Goal: Find specific page/section: Find specific page/section

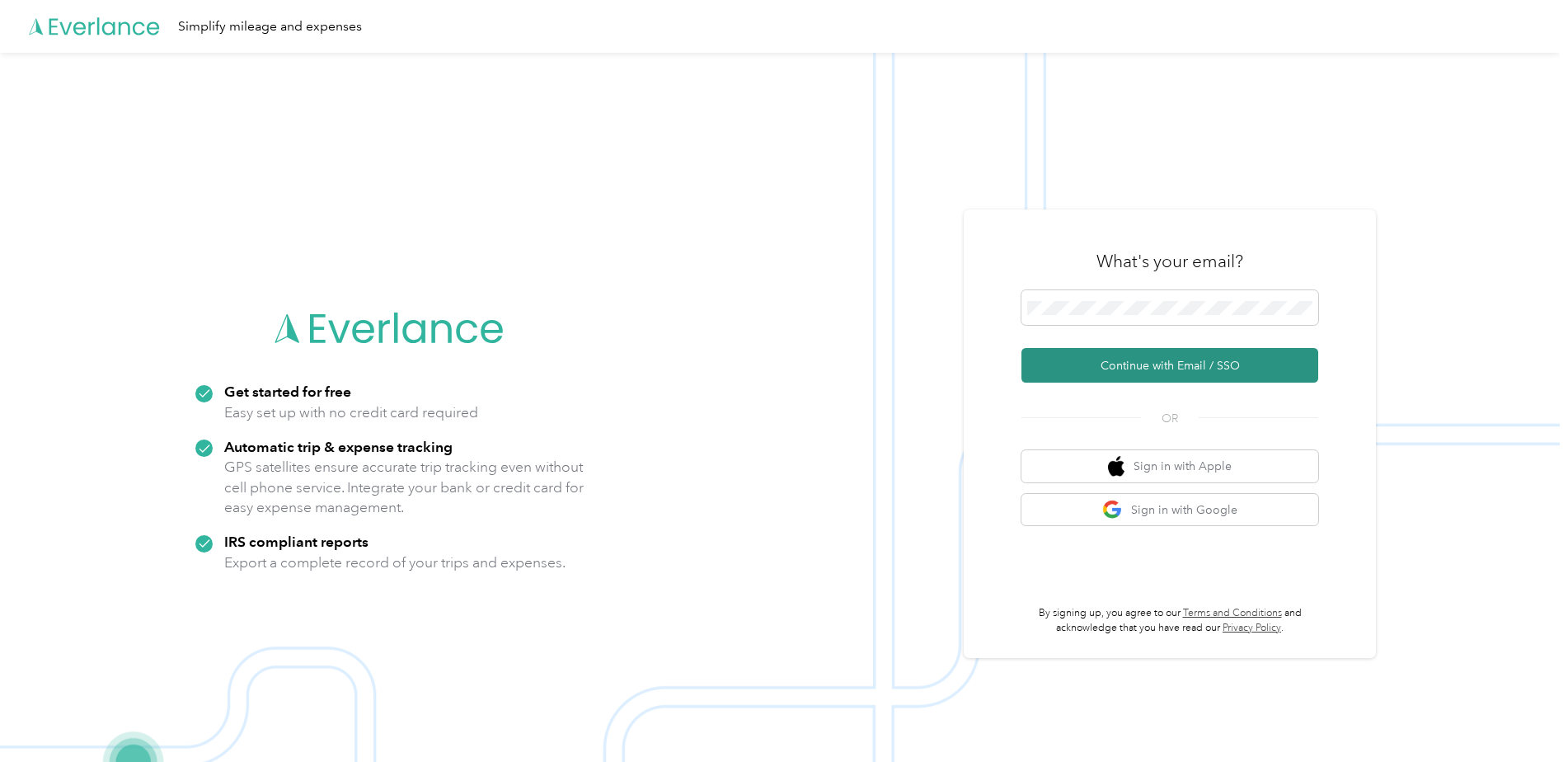
click at [1195, 360] on button "Continue with Email / SSO" at bounding box center [1170, 364] width 297 height 34
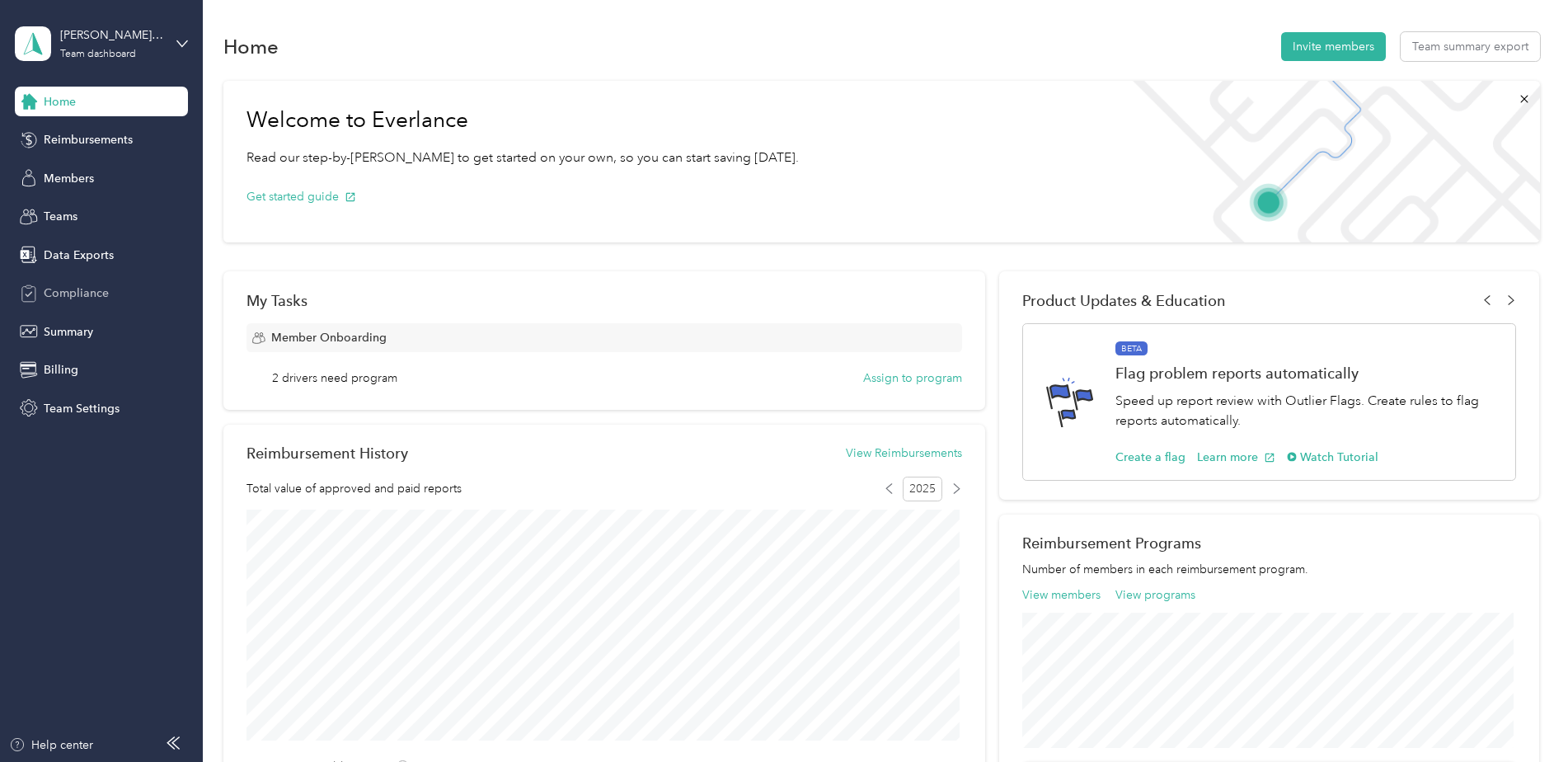
click at [74, 302] on div "Compliance" at bounding box center [101, 294] width 173 height 30
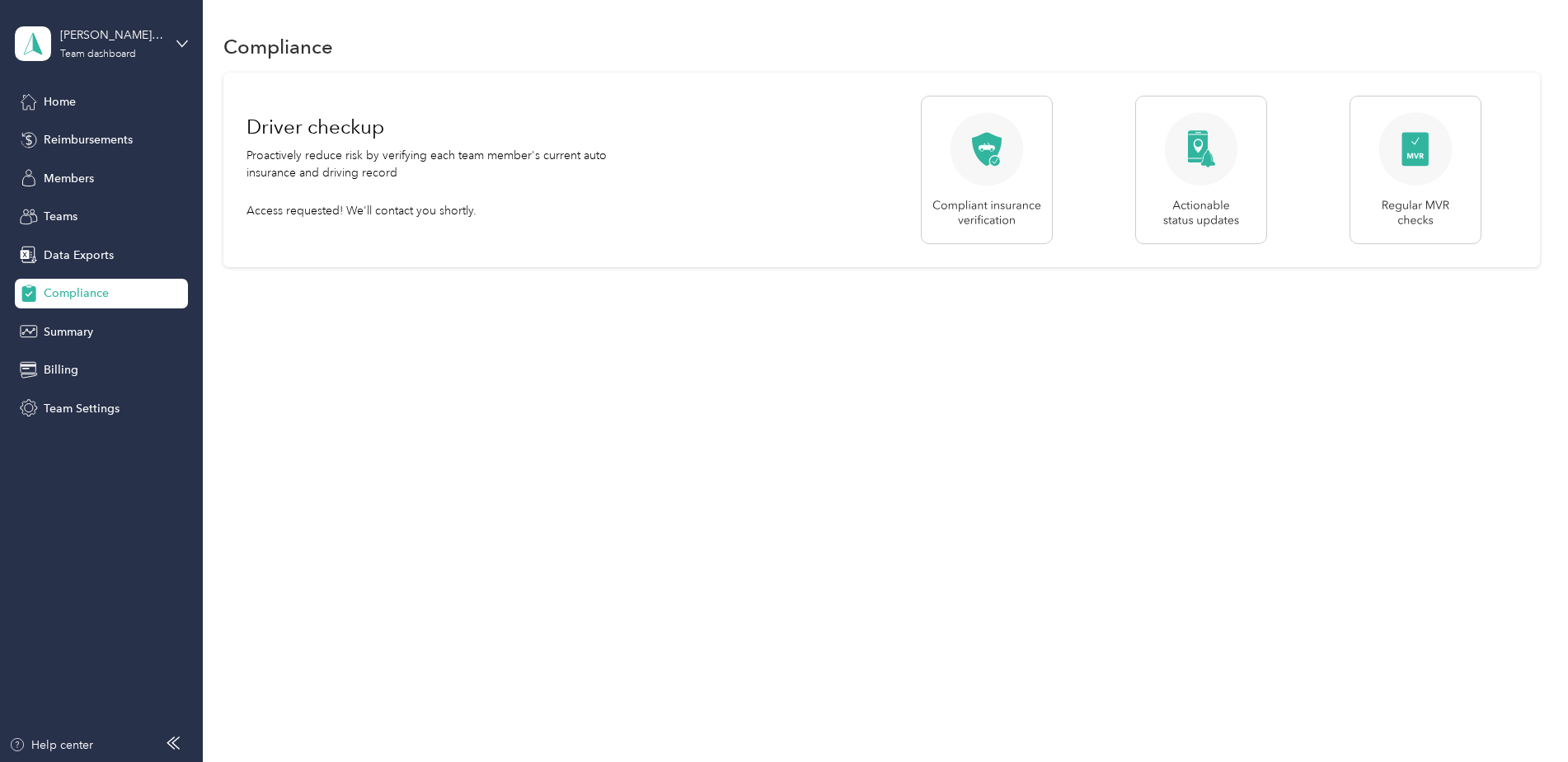
click at [107, 297] on span "Compliance" at bounding box center [76, 293] width 65 height 18
click at [175, 46] on div "[PERSON_NAME] - Apple/Inmar Team dashboard" at bounding box center [101, 44] width 173 height 57
click at [53, 210] on div "Log out" at bounding box center [61, 210] width 63 height 18
